Goal: Navigation & Orientation: Find specific page/section

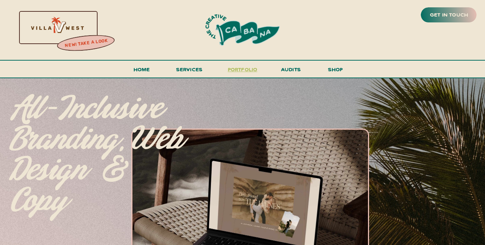
click at [257, 66] on h3 "portfolio" at bounding box center [242, 72] width 34 height 14
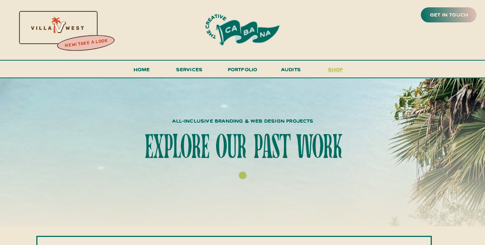
click at [330, 67] on h3 "shop" at bounding box center [335, 71] width 35 height 13
